Goal: Information Seeking & Learning: Learn about a topic

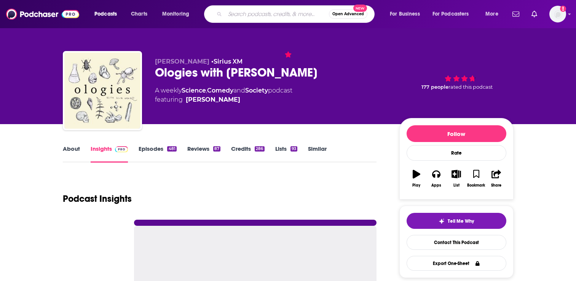
click at [244, 14] on input "Search podcasts, credits, & more..." at bounding box center [277, 14] width 104 height 12
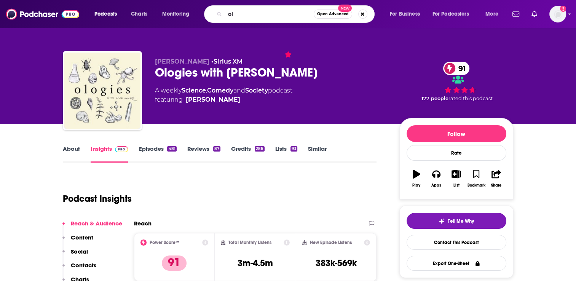
type input "ol"
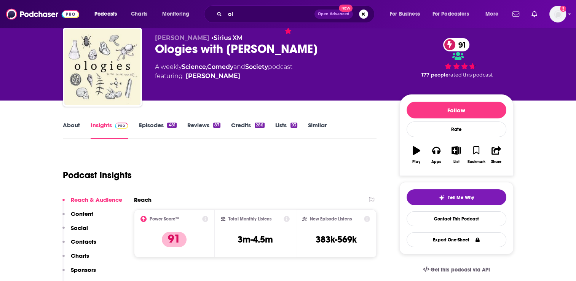
scroll to position [76, 0]
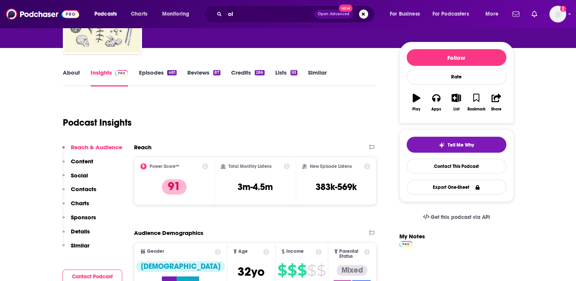
click at [84, 231] on p "Details" at bounding box center [80, 231] width 19 height 7
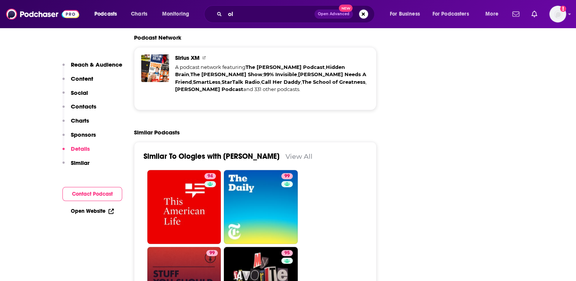
scroll to position [1723, 0]
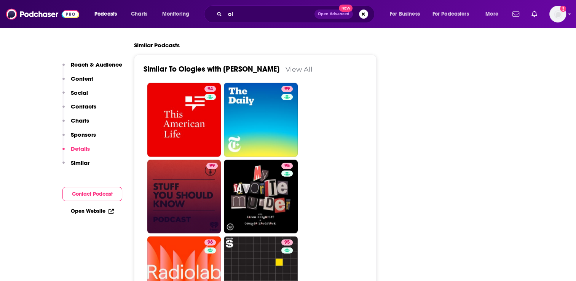
click at [83, 65] on p "Reach & Audience" at bounding box center [96, 64] width 51 height 7
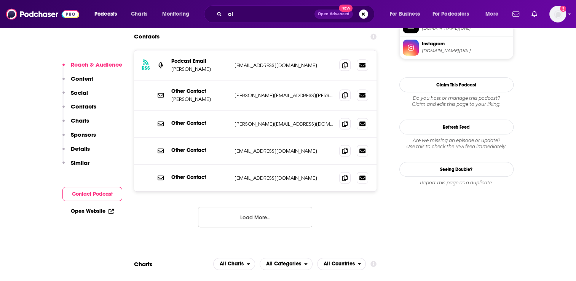
scroll to position [113, 0]
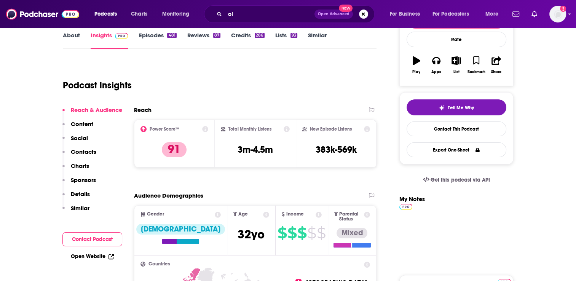
click at [85, 80] on h1 "Podcast Insights" at bounding box center [97, 85] width 69 height 11
click at [86, 121] on p "Content" at bounding box center [82, 123] width 22 height 7
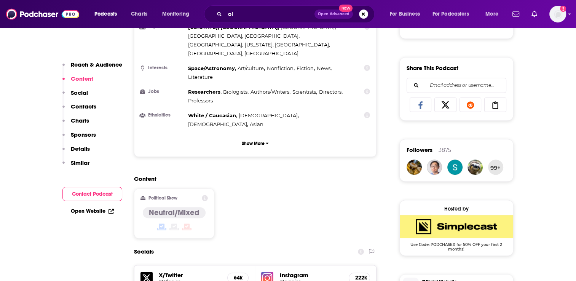
scroll to position [484, 0]
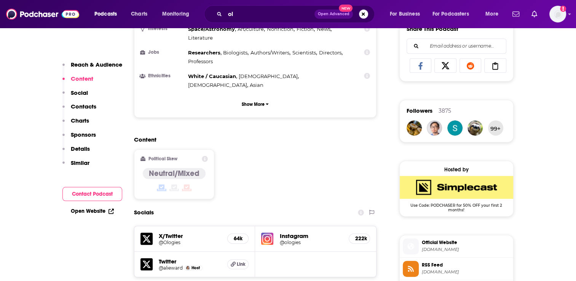
click at [75, 95] on p "Social" at bounding box center [79, 92] width 17 height 7
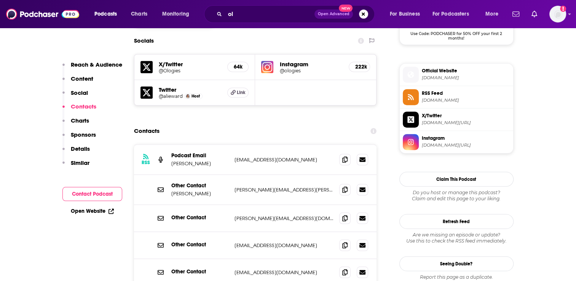
scroll to position [667, 0]
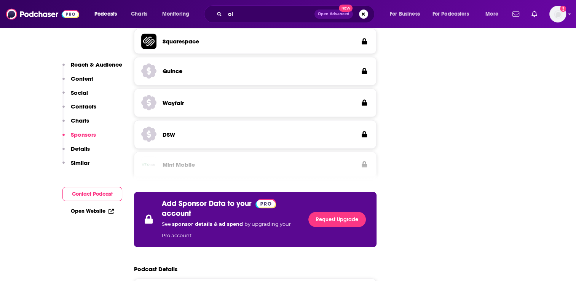
scroll to position [1162, 0]
